Goal: Find specific page/section: Find specific page/section

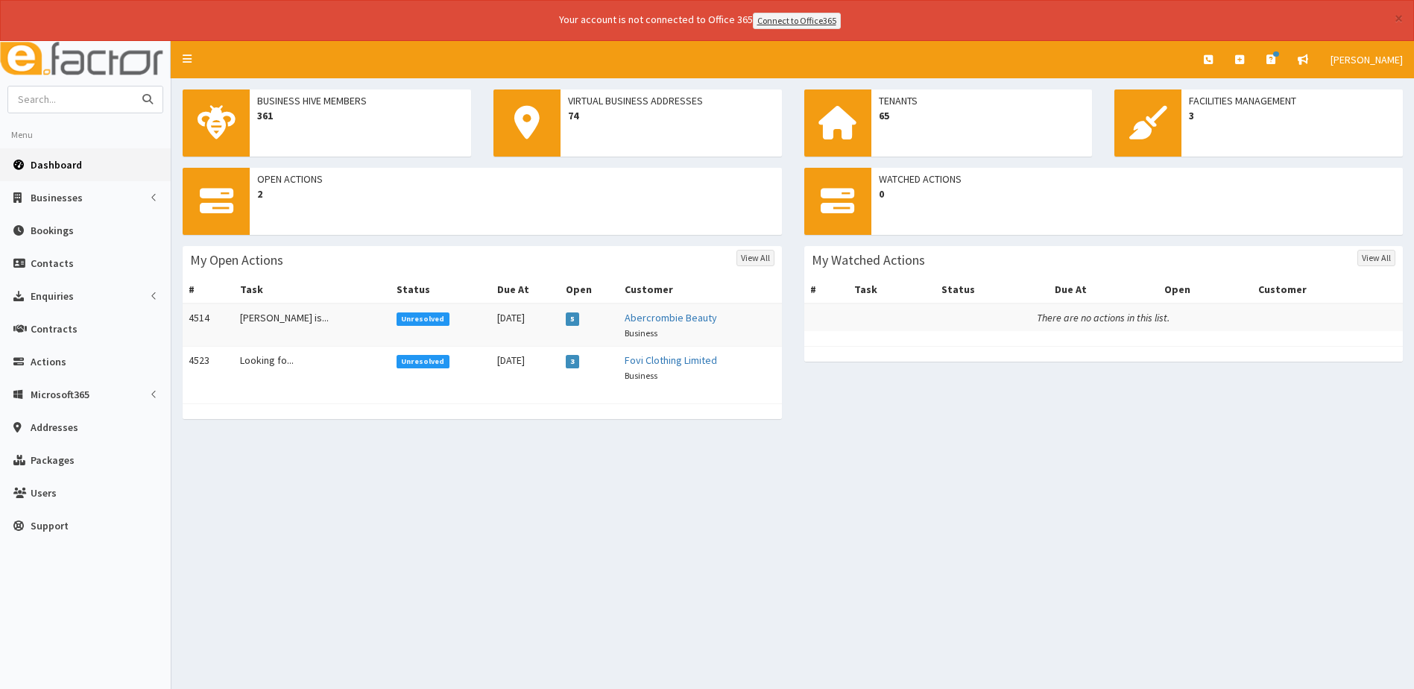
click at [51, 98] on input "text" at bounding box center [70, 99] width 125 height 26
type input "js pharma"
click at [133, 86] on button "submit" at bounding box center [148, 99] width 30 height 26
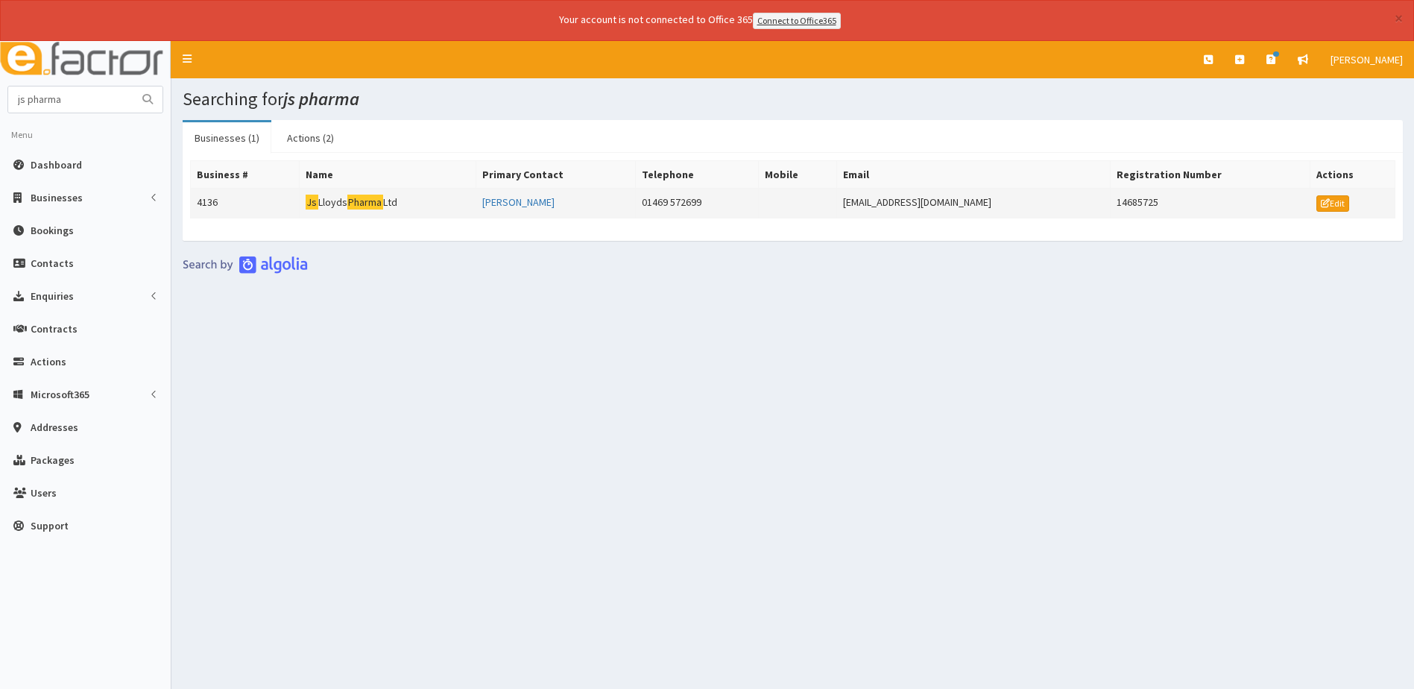
click at [362, 201] on mark "Pharma" at bounding box center [365, 203] width 36 height 16
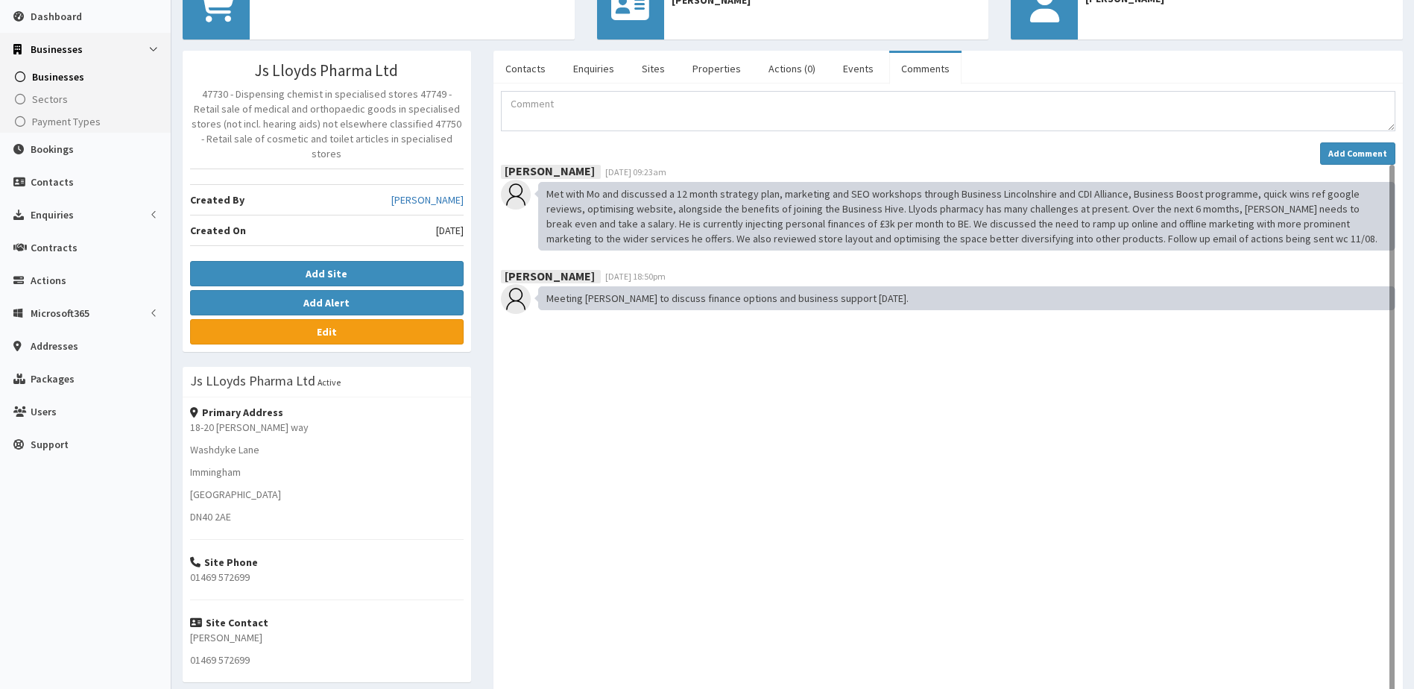
scroll to position [149, 0]
